Goal: Information Seeking & Learning: Find specific fact

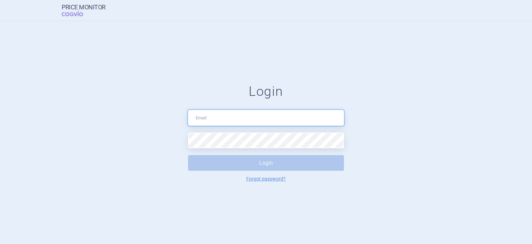
click at [237, 116] on input "text" at bounding box center [266, 118] width 156 height 16
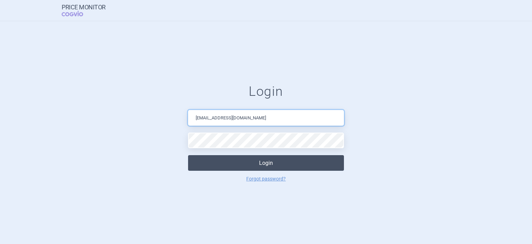
type input "[EMAIL_ADDRESS][DOMAIN_NAME]"
click at [258, 164] on button "Login" at bounding box center [266, 163] width 156 height 16
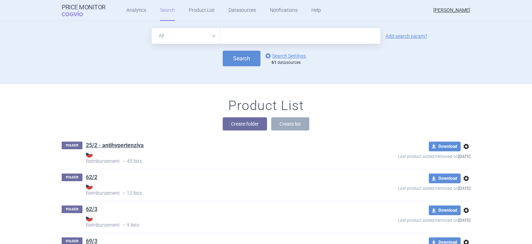
click at [237, 33] on input "text" at bounding box center [300, 36] width 160 height 16
type input "akantior"
drag, startPoint x: 244, startPoint y: 123, endPoint x: 206, endPoint y: 99, distance: 43.9
click at [206, 99] on div "Product List Create folder Create list" at bounding box center [266, 117] width 437 height 39
click at [253, 60] on button "Search" at bounding box center [242, 59] width 38 height 16
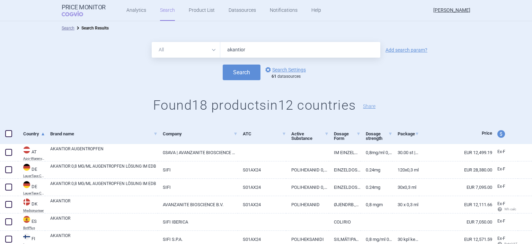
drag, startPoint x: 297, startPoint y: 51, endPoint x: 153, endPoint y: 31, distance: 144.7
click at [220, 42] on input "akantior" at bounding box center [300, 50] width 160 height 16
type input "pyrukynd"
click at [240, 70] on button "Search" at bounding box center [242, 72] width 38 height 16
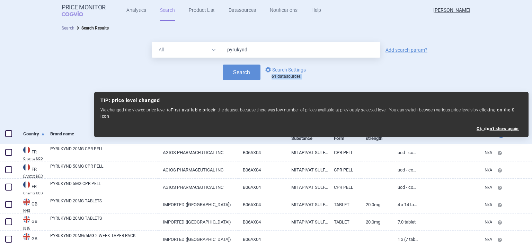
drag, startPoint x: 527, startPoint y: 67, endPoint x: 529, endPoint y: 112, distance: 45.1
click at [529, 112] on div "All Brand Name ATC Company Active Substance Country Newer than pyrukynd Add sea…" at bounding box center [266, 79] width 532 height 89
drag, startPoint x: 271, startPoint y: 47, endPoint x: 161, endPoint y: 44, distance: 110.2
click at [220, 44] on input "pyrukynd" at bounding box center [300, 50] width 160 height 16
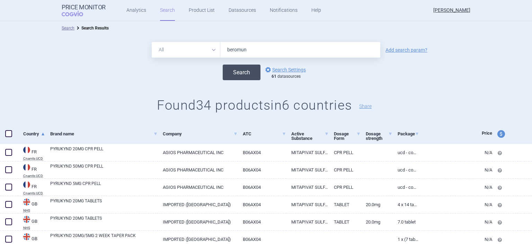
type input "beromun"
click at [238, 76] on button "Search" at bounding box center [242, 72] width 38 height 16
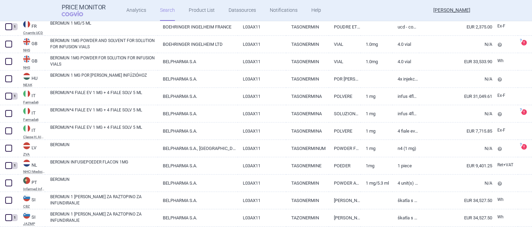
scroll to position [234, 0]
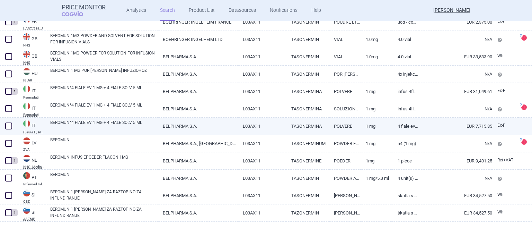
click at [374, 132] on link "1 MG" at bounding box center [377, 125] width 32 height 17
select select "EUR"
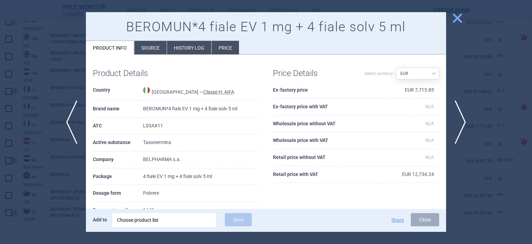
click at [459, 20] on span "close" at bounding box center [457, 18] width 12 height 12
